Goal: Task Accomplishment & Management: Use online tool/utility

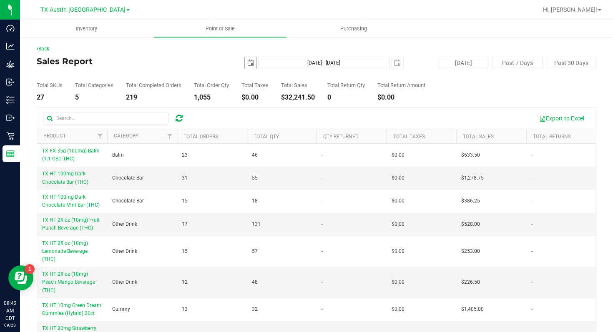
click at [251, 61] on span "select" at bounding box center [250, 63] width 7 height 7
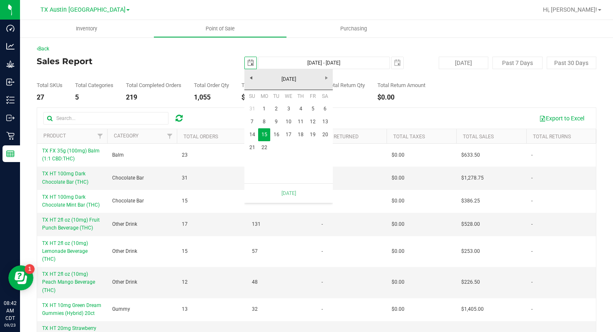
scroll to position [0, 21]
click at [265, 108] on link "1" at bounding box center [264, 109] width 12 height 13
type input "[DATE]"
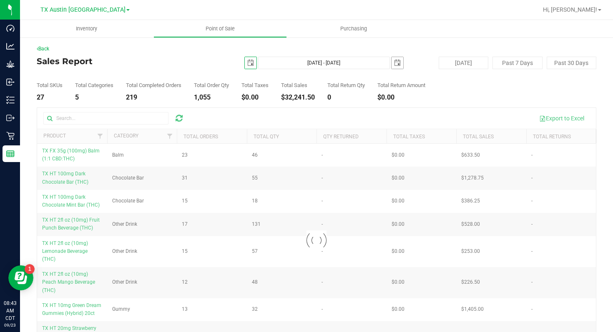
click at [397, 62] on span "select" at bounding box center [397, 63] width 7 height 7
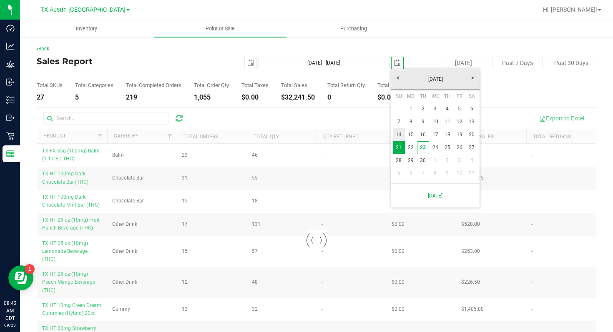
click at [400, 136] on link "14" at bounding box center [399, 134] width 12 height 13
type input "[DATE] - [DATE]"
type input "[DATE]"
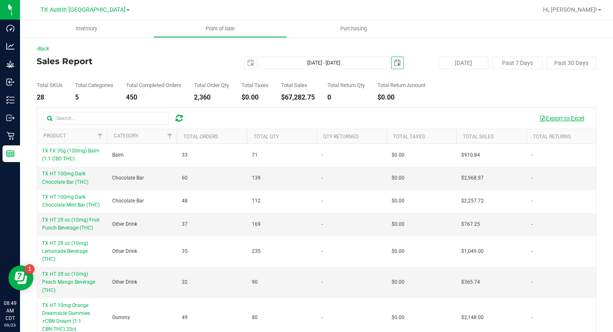
click at [562, 118] on button "Export to Excel" at bounding box center [562, 118] width 56 height 14
click at [126, 10] on span at bounding box center [127, 10] width 3 height 2
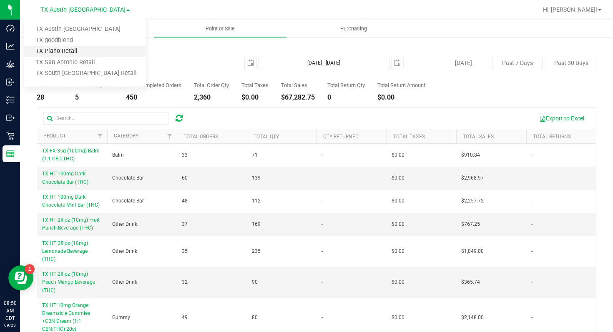
click at [95, 49] on link "TX Plano Retail" at bounding box center [85, 51] width 122 height 11
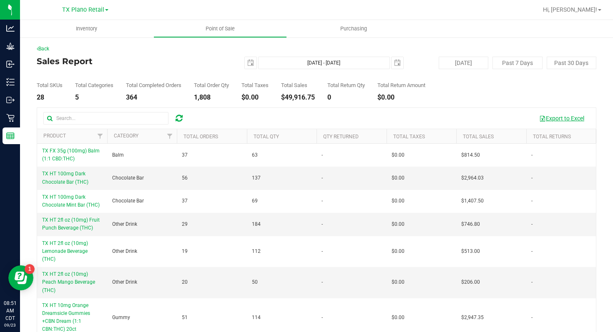
click at [557, 118] on button "Export to Excel" at bounding box center [562, 118] width 56 height 14
click at [105, 9] on link "TX Plano Retail" at bounding box center [85, 9] width 46 height 8
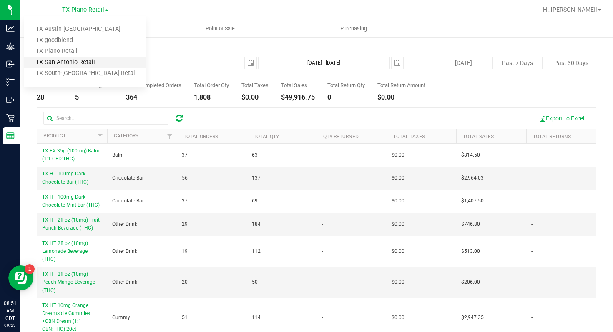
click at [92, 61] on link "TX San Antonio Retail" at bounding box center [85, 62] width 122 height 11
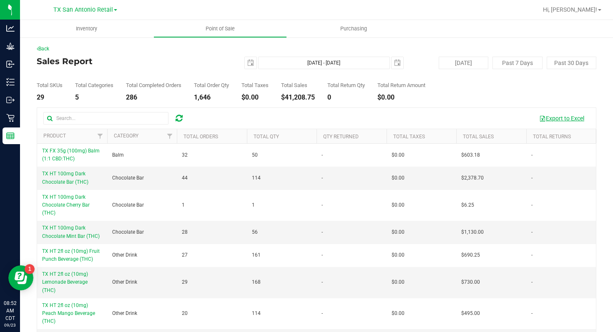
click at [555, 116] on button "Export to Excel" at bounding box center [562, 118] width 56 height 14
